Goal: Task Accomplishment & Management: Manage account settings

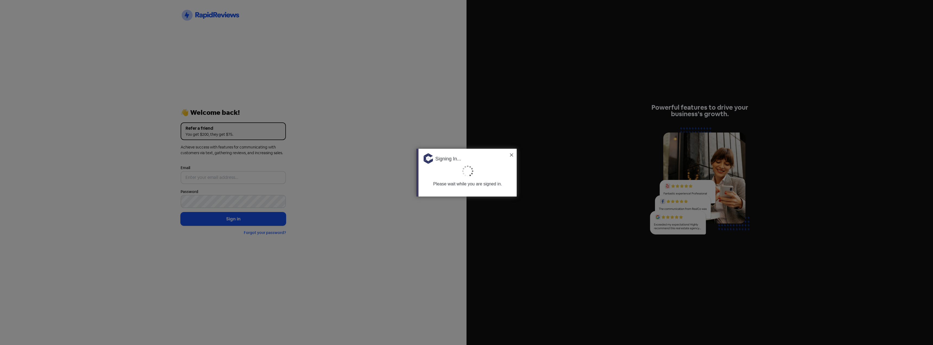
type input "[PERSON_NAME][EMAIL_ADDRESS][DOMAIN_NAME]"
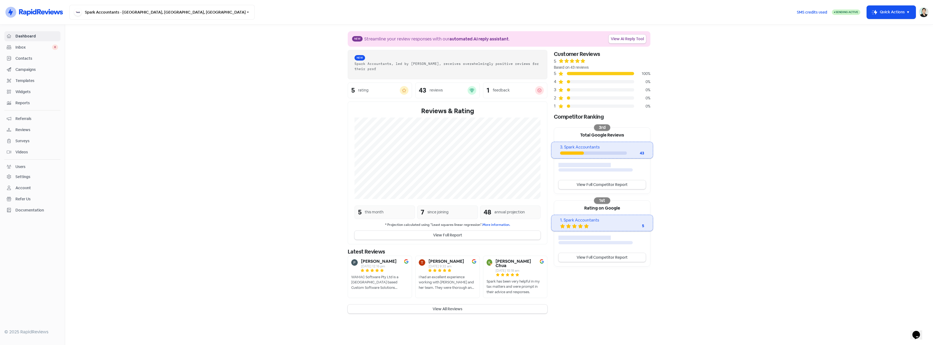
click at [278, 134] on section "New Streamline your review responses with our automated AI reply assistant . Vi…" at bounding box center [499, 172] width 868 height 295
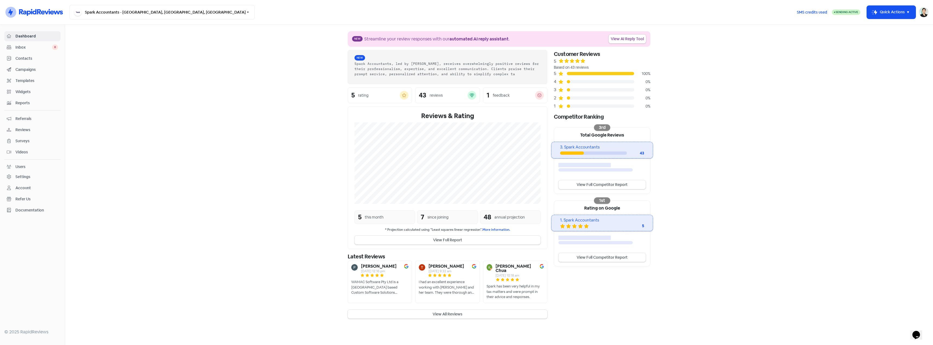
click at [461, 91] on div "43 reviews" at bounding box center [447, 95] width 57 height 9
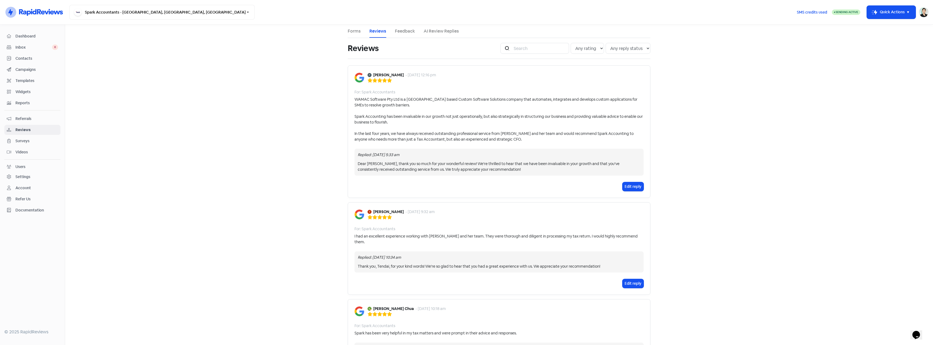
click at [128, 79] on main "Forms Reviews Feedback AI Review Replies Reviews Icon For Search Any rating 5 s…" at bounding box center [499, 185] width 868 height 320
click at [25, 50] on span "Inbox" at bounding box center [33, 47] width 37 height 6
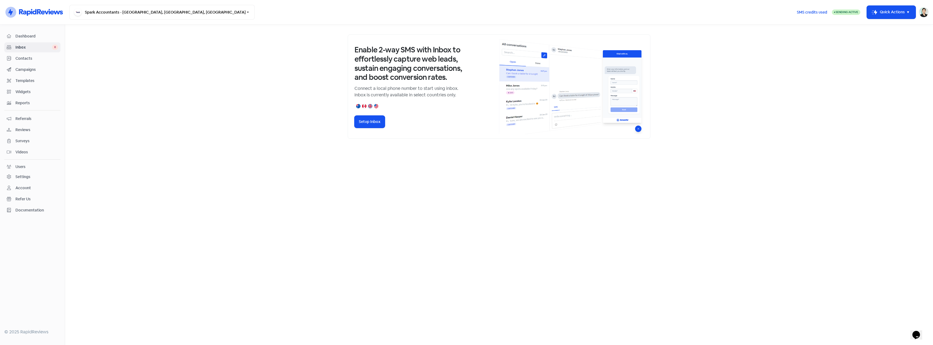
click at [39, 62] on link "Contacts" at bounding box center [32, 58] width 56 height 10
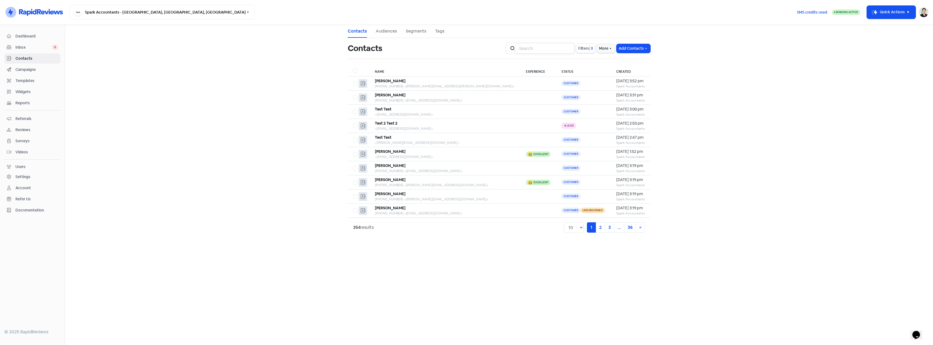
click at [538, 50] on input "search" at bounding box center [545, 48] width 59 height 11
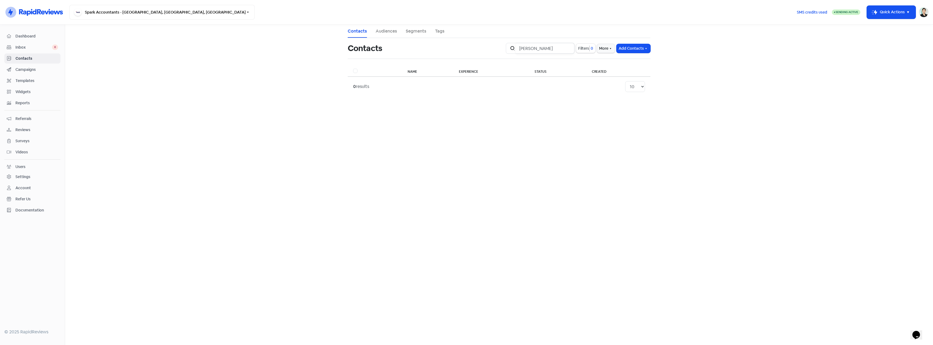
drag, startPoint x: 533, startPoint y: 43, endPoint x: 477, endPoint y: 42, distance: 55.9
click at [470, 43] on div "Contacts Icon For Search [PERSON_NAME] 0 More Add Contacts" at bounding box center [499, 48] width 309 height 17
type input "sihyeon"
click at [485, 84] on div "[PHONE_NUMBER] <[PERSON_NAME][EMAIL_ADDRESS][DOMAIN_NAME]>" at bounding box center [450, 86] width 144 height 5
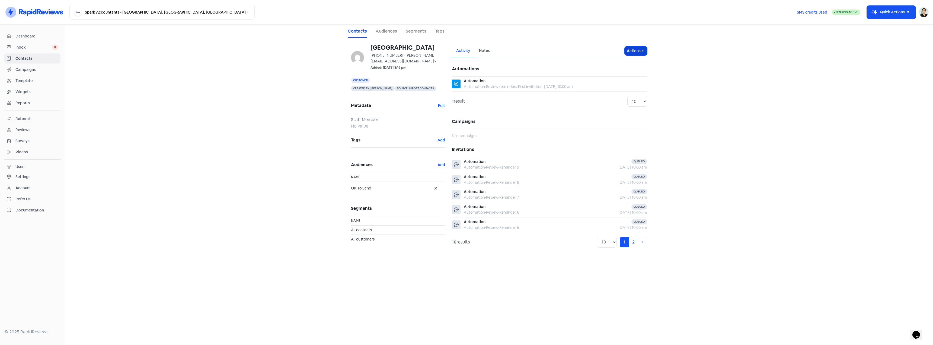
click at [638, 50] on button "Actions" at bounding box center [636, 50] width 23 height 9
click at [626, 88] on button "Unsubscribe" at bounding box center [625, 86] width 43 height 11
click at [279, 132] on main "Contacts Audiences Segments Tags [GEOGRAPHIC_DATA] [PHONE_NUMBER] <[PERSON_NAME…" at bounding box center [499, 185] width 868 height 320
click at [48, 56] on span "Contacts" at bounding box center [36, 59] width 43 height 6
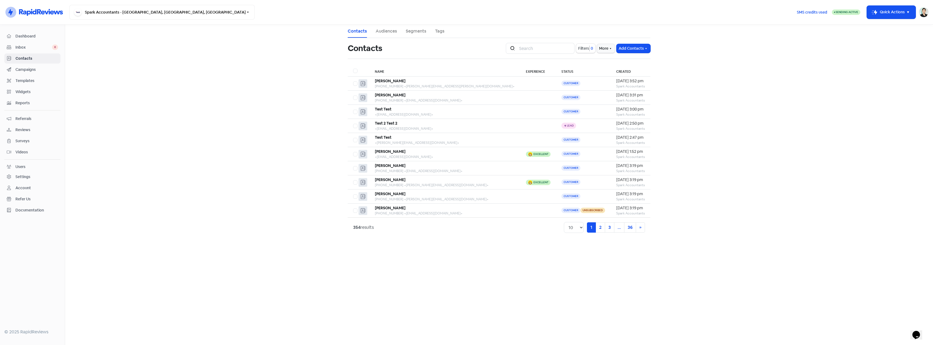
drag, startPoint x: 224, startPoint y: 104, endPoint x: 215, endPoint y: 106, distance: 9.4
click at [224, 104] on main "Contacts Audiences Segments Tags Contacts Icon For Search Filters 0 More Add Co…" at bounding box center [499, 185] width 868 height 320
click at [48, 67] on span "Campaigns" at bounding box center [36, 70] width 43 height 6
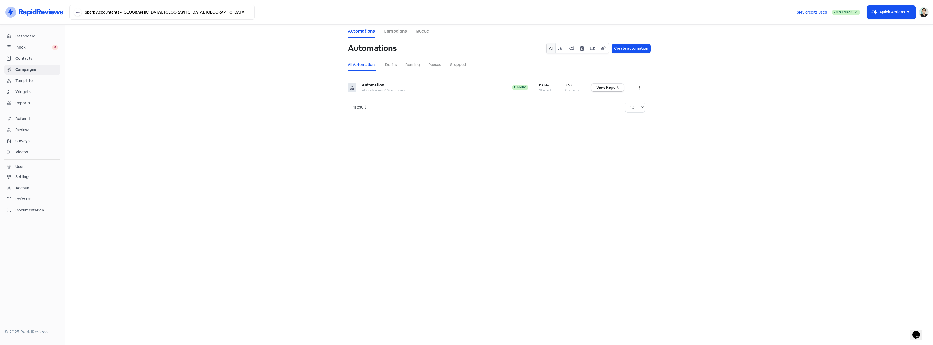
click at [32, 106] on link "Reports" at bounding box center [32, 103] width 56 height 10
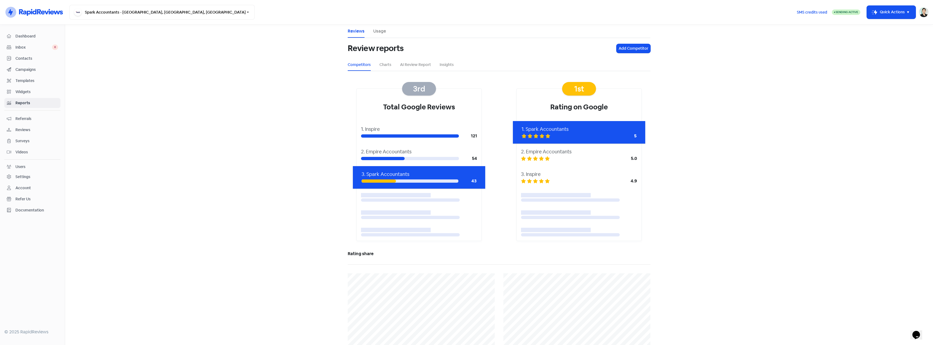
click at [39, 82] on span "Templates" at bounding box center [36, 81] width 43 height 6
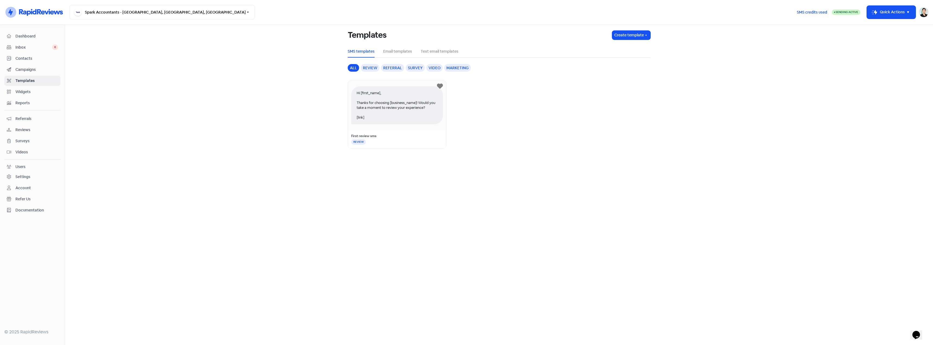
click at [36, 60] on span "Contacts" at bounding box center [36, 59] width 43 height 6
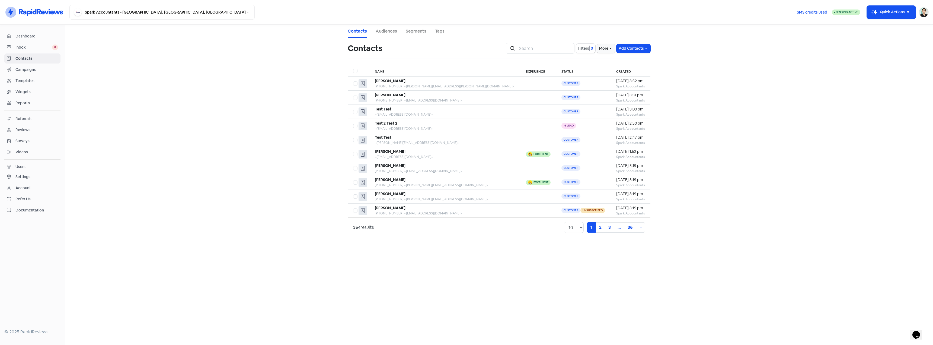
click at [21, 70] on span "Campaigns" at bounding box center [36, 70] width 43 height 6
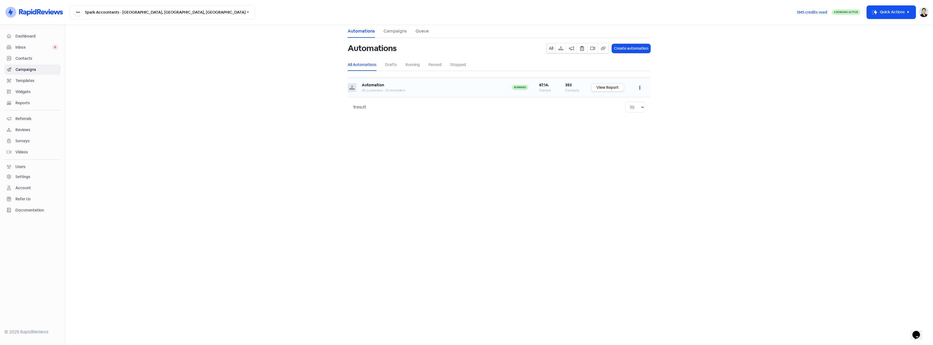
click at [473, 88] on div "Automation" at bounding box center [431, 85] width 139 height 6
click at [598, 86] on link "View Report" at bounding box center [607, 88] width 33 height 8
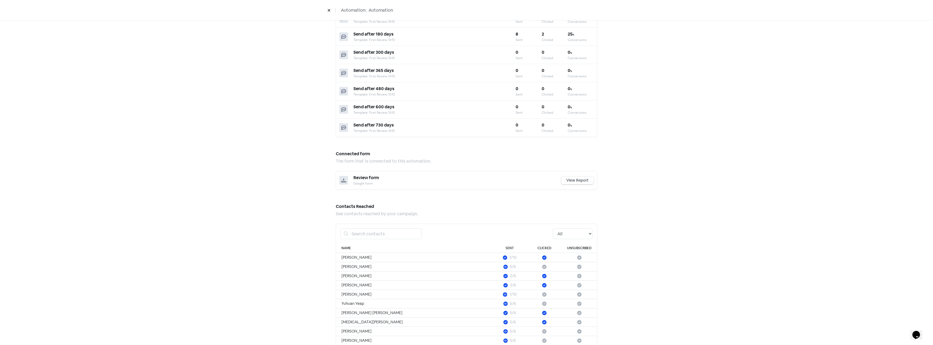
scroll to position [304, 0]
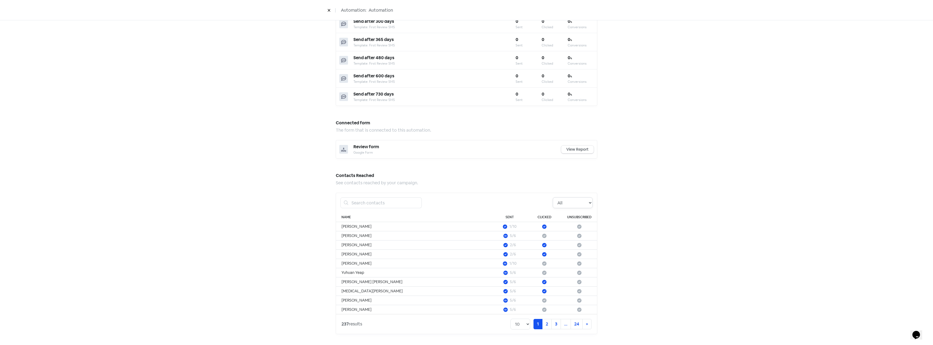
click at [574, 199] on select "All Pending Started Clicked Unsubscribed" at bounding box center [573, 202] width 40 height 11
click at [584, 206] on select "All Pending Started Clicked Unsubscribed" at bounding box center [573, 202] width 40 height 11
click at [553, 197] on select "All Pending Started Clicked Unsubscribed" at bounding box center [573, 202] width 40 height 11
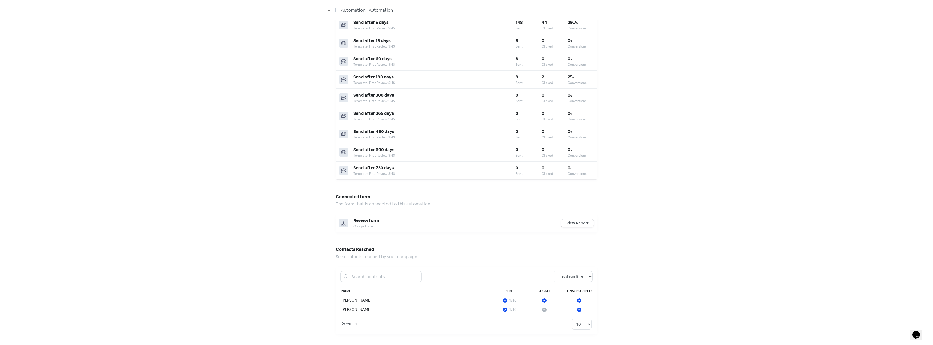
click at [167, 95] on div "Automation performance An overview of how your automation is performing. 67.1 %…" at bounding box center [466, 71] width 933 height 548
click at [565, 268] on div "All Pending Started Clicked Unsubscribed" at bounding box center [466, 277] width 261 height 20
click at [565, 275] on select "All Pending Started Clicked Unsubscribed" at bounding box center [573, 276] width 40 height 11
click at [553, 271] on select "All Pending Started Clicked Unsubscribed" at bounding box center [573, 276] width 40 height 11
click at [662, 302] on div "Automation performance An overview of how your automation is performing. 67.1 %…" at bounding box center [466, 71] width 933 height 548
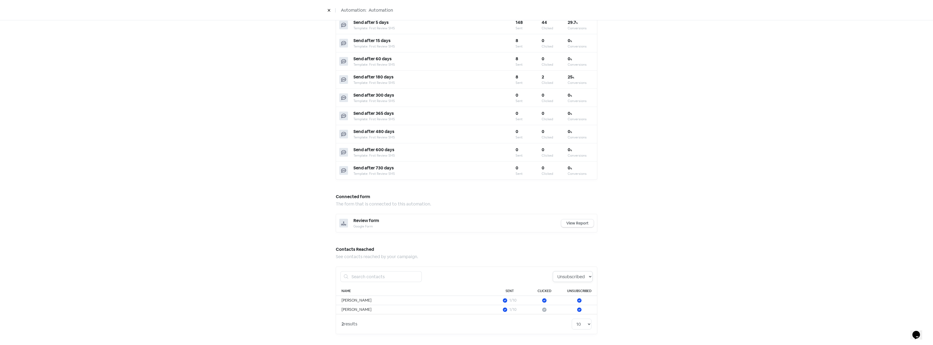
click at [587, 278] on select "All Pending Started Clicked Unsubscribed" at bounding box center [573, 276] width 40 height 11
select select "clicked"
click at [553, 271] on select "All Pending Started Clicked Unsubscribed" at bounding box center [573, 276] width 40 height 11
click at [646, 270] on div "Automation performance An overview of how your automation is performing. 67.1 %…" at bounding box center [466, 71] width 933 height 548
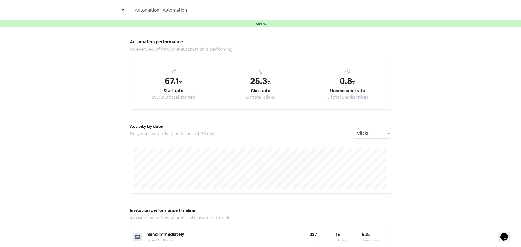
click at [125, 13] on button at bounding box center [123, 9] width 8 height 9
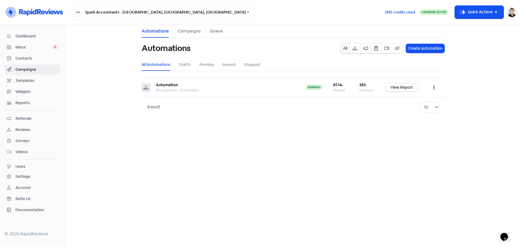
click at [31, 47] on span "Inbox" at bounding box center [33, 47] width 37 height 6
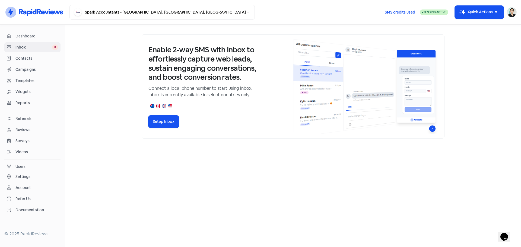
click at [44, 61] on span "Contacts" at bounding box center [36, 59] width 43 height 6
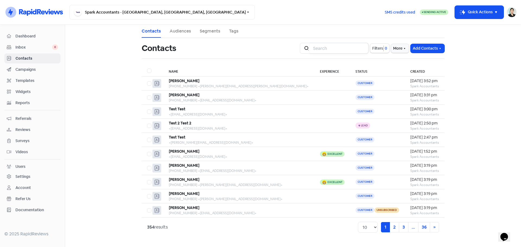
click at [349, 44] on input "search" at bounding box center [339, 48] width 59 height 11
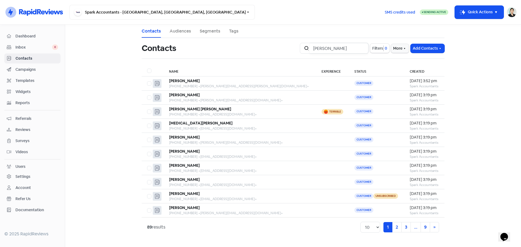
type input "erin"
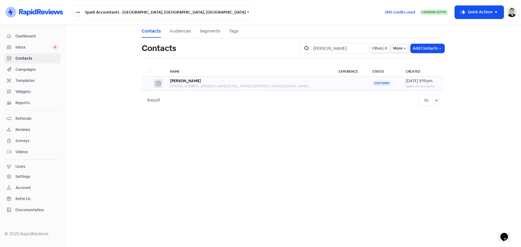
click at [262, 90] on td "Erin Garozzo +61413185582 <erin.garozzo@icloud.com>" at bounding box center [249, 84] width 168 height 14
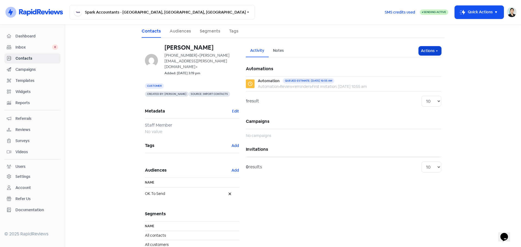
click at [425, 51] on button "Actions" at bounding box center [430, 50] width 23 height 9
click at [289, 108] on div "1 result 10 20 30 50 100" at bounding box center [343, 101] width 195 height 20
